Goal: Check status: Check status

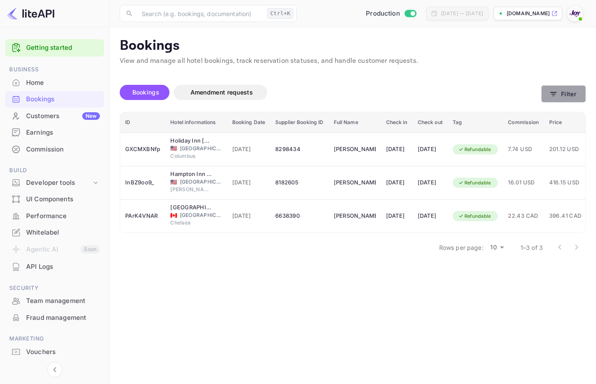
click at [567, 86] on button "Filter" at bounding box center [563, 93] width 45 height 17
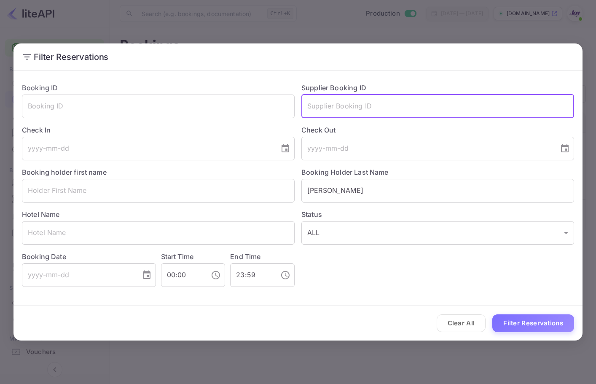
click at [358, 106] on input "text" at bounding box center [437, 106] width 273 height 24
click at [292, 229] on body "Getting started Business Home Bookings Customers New Earnings Commission Build …" at bounding box center [298, 192] width 596 height 384
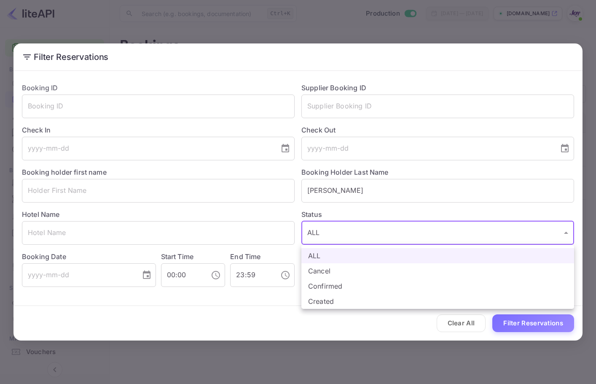
click at [369, 203] on div at bounding box center [298, 192] width 596 height 384
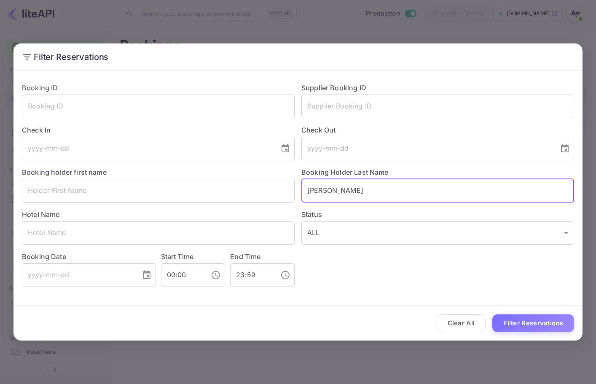
click at [370, 191] on input "[PERSON_NAME]" at bounding box center [437, 191] width 273 height 24
click at [361, 94] on div "Supplier Booking ID ​" at bounding box center [434, 97] width 279 height 42
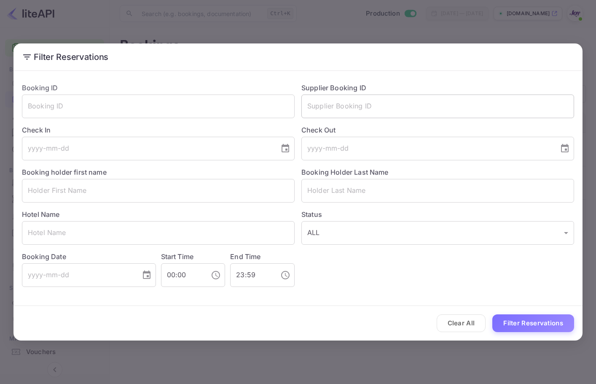
click at [368, 104] on input "text" at bounding box center [437, 106] width 273 height 24
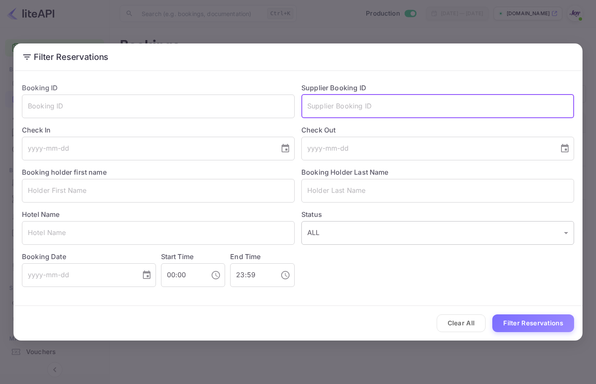
paste input "8586939"
type input "8586939"
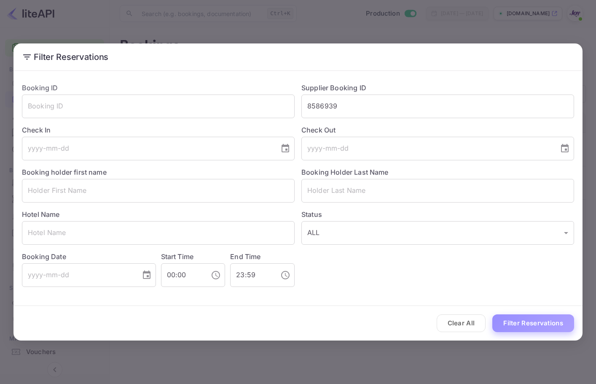
click at [543, 328] on button "Filter Reservations" at bounding box center [533, 323] width 82 height 18
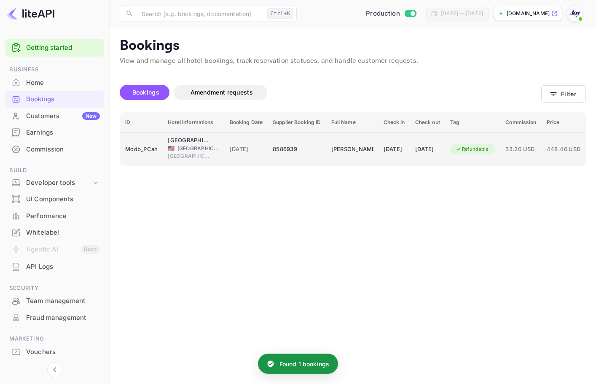
click at [357, 152] on div "[PERSON_NAME]" at bounding box center [352, 148] width 42 height 13
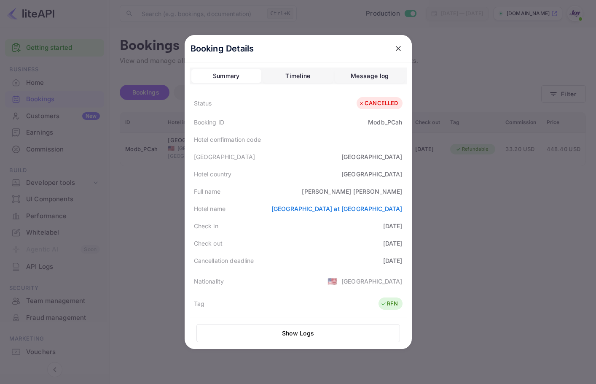
click at [400, 46] on button "close" at bounding box center [398, 48] width 15 height 15
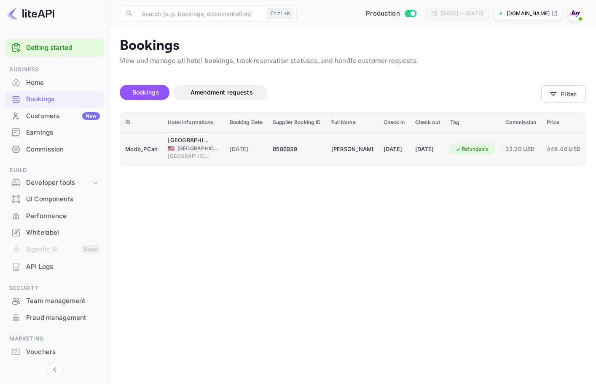
click at [305, 161] on td "8586939" at bounding box center [297, 148] width 58 height 33
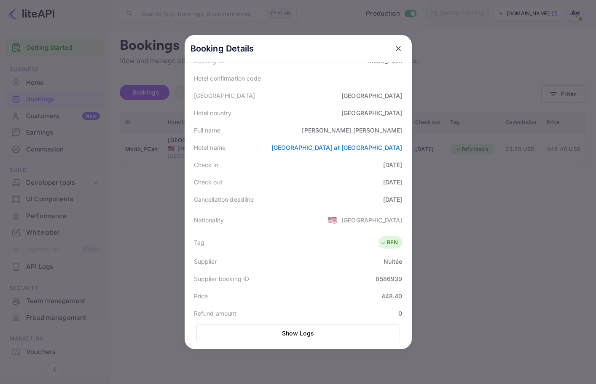
scroll to position [22, 0]
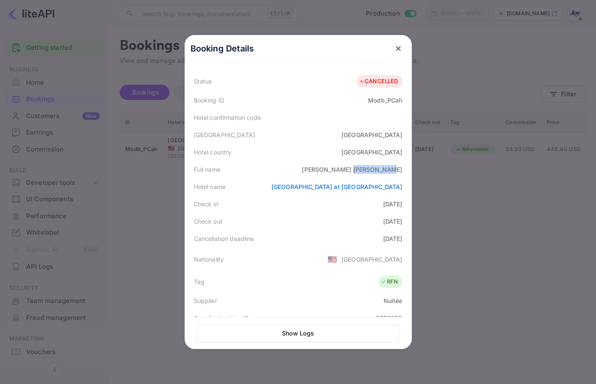
drag, startPoint x: 372, startPoint y: 171, endPoint x: 403, endPoint y: 163, distance: 32.7
click at [405, 164] on div "Booking Details Summary Timeline Message log Status CANCELLED Booking ID Modb_P…" at bounding box center [298, 170] width 227 height 314
copy div "[PERSON_NAME]"
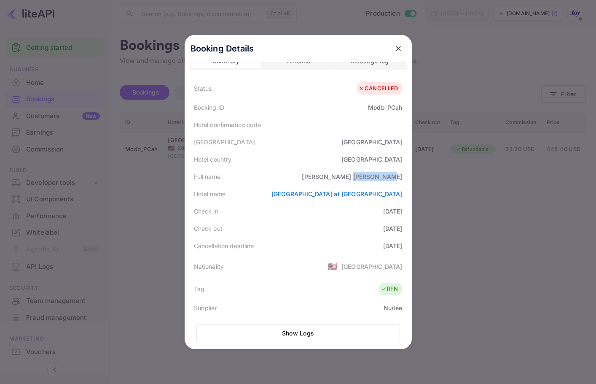
scroll to position [0, 0]
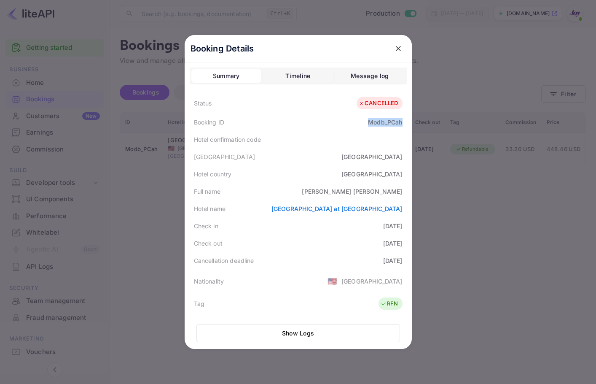
drag, startPoint x: 369, startPoint y: 120, endPoint x: 399, endPoint y: 124, distance: 30.2
click at [399, 124] on div "Booking ID Modb_PCah" at bounding box center [298, 121] width 217 height 17
copy div "Modb_PCah"
